Goal: Transaction & Acquisition: Purchase product/service

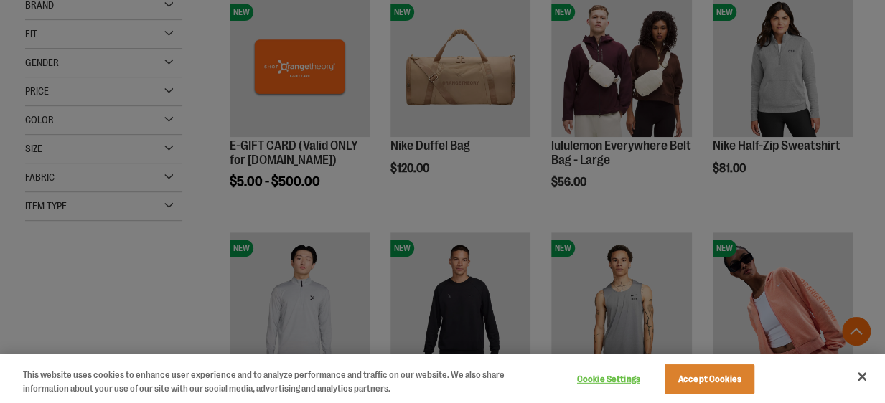
scroll to position [287, 0]
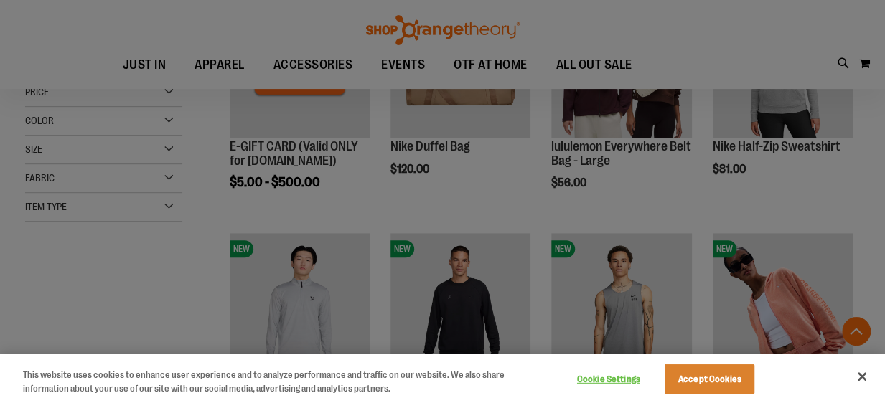
type input "**********"
click at [705, 373] on button "Accept Cookies" at bounding box center [710, 380] width 90 height 30
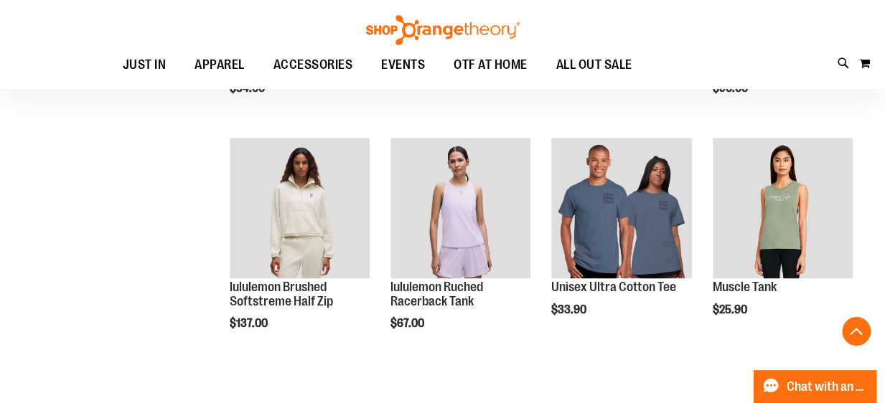
scroll to position [854, 0]
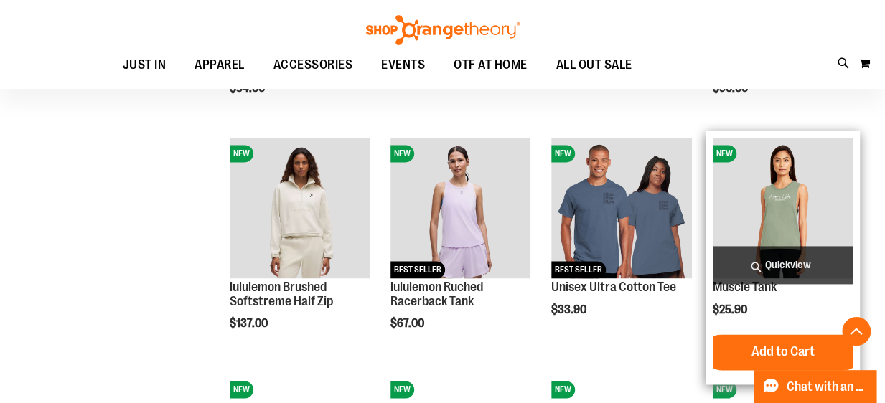
click at [788, 187] on img "product" at bounding box center [783, 208] width 140 height 140
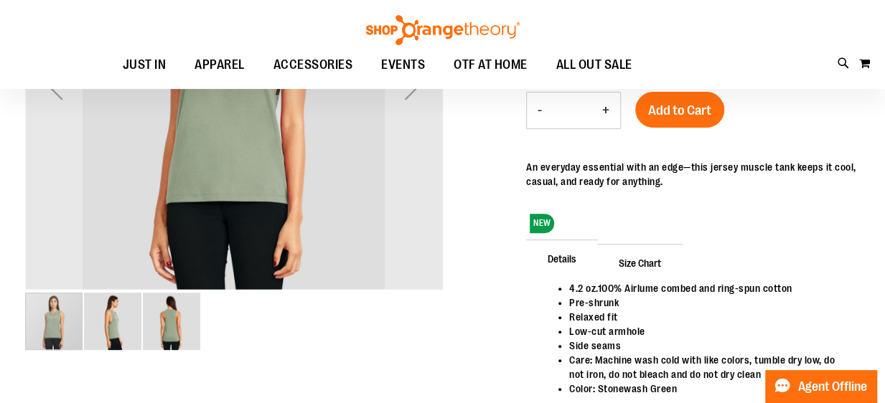
scroll to position [26, 0]
